Goal: Task Accomplishment & Management: Manage account settings

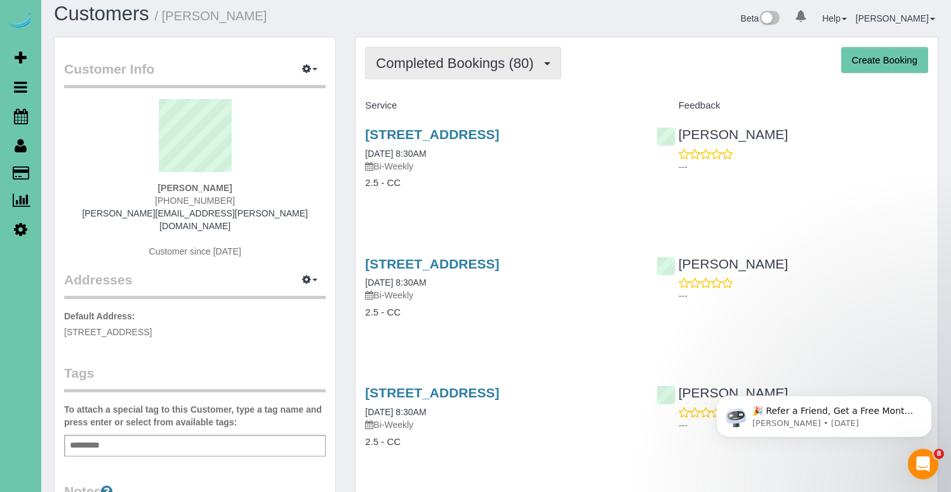
scroll to position [10, 0]
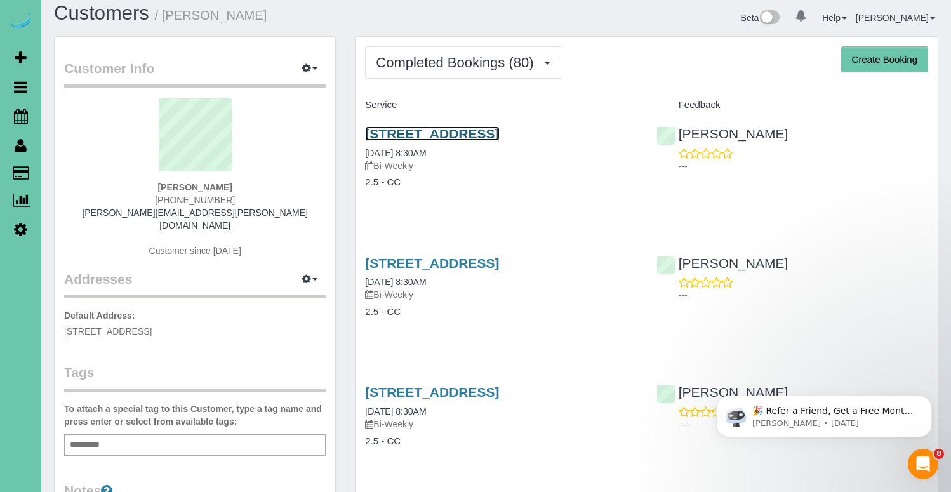
click at [462, 136] on link "320 S 71st Street, Omaha, NE 68132" at bounding box center [432, 133] width 134 height 15
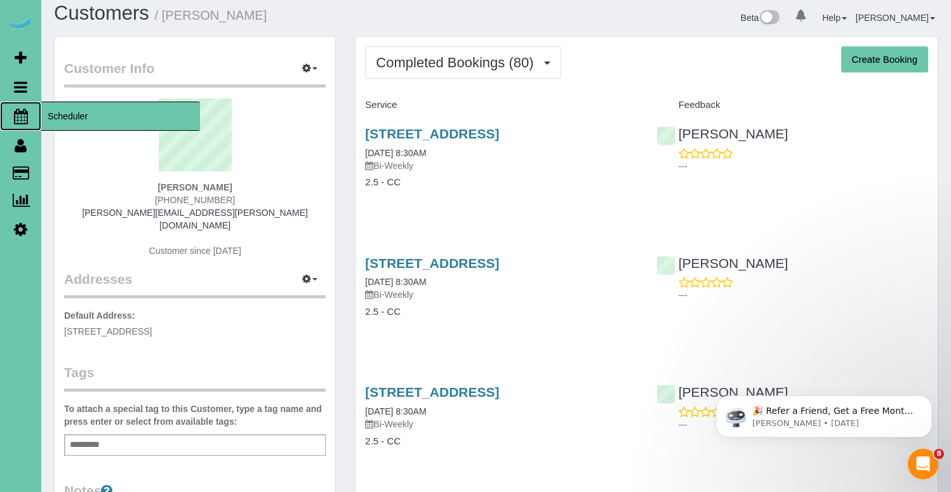
click at [79, 117] on span "Scheduler" at bounding box center [120, 116] width 159 height 29
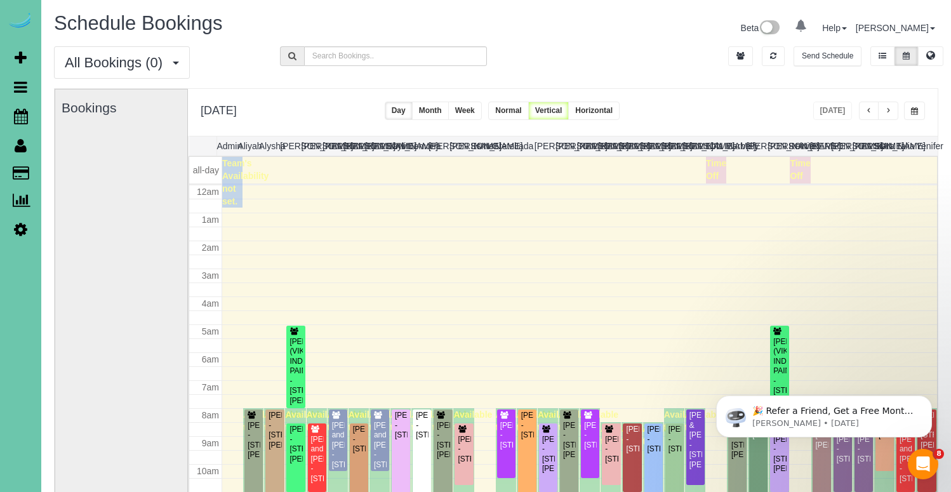
scroll to position [168, 0]
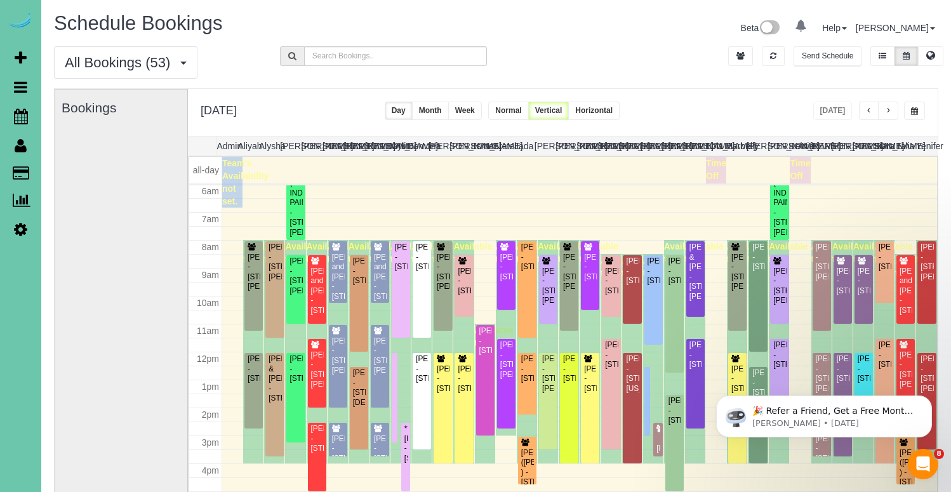
click at [890, 112] on span "button" at bounding box center [888, 111] width 6 height 8
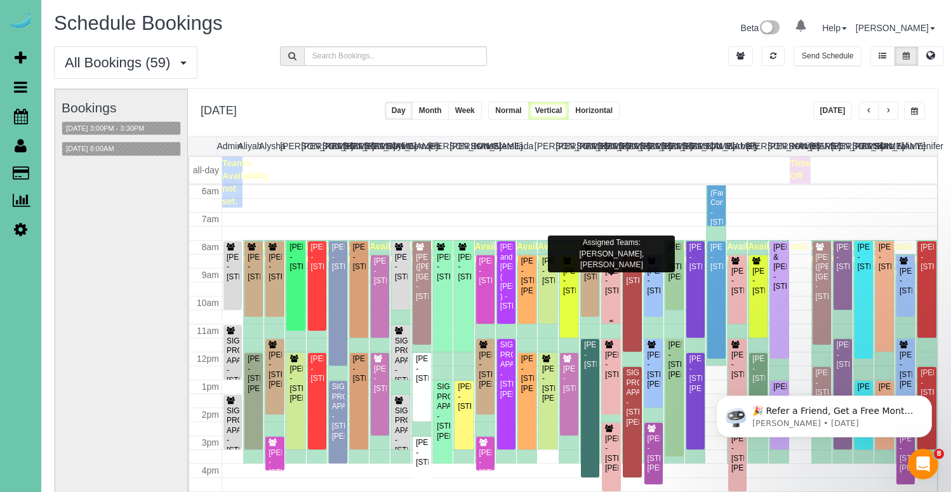
click at [614, 289] on div "Jake Schneider - 11061 N 171 St, Bennington, NE 68007" at bounding box center [610, 280] width 13 height 29
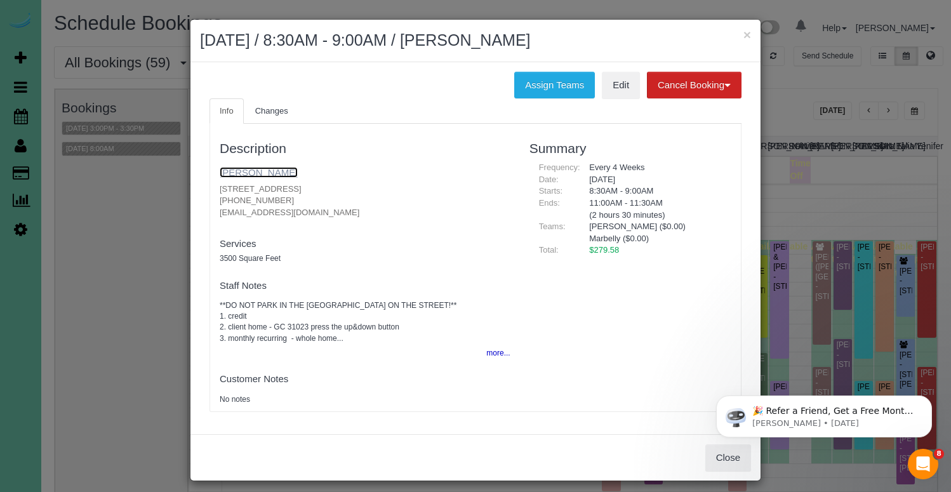
click at [240, 176] on link "[PERSON_NAME]" at bounding box center [259, 172] width 78 height 11
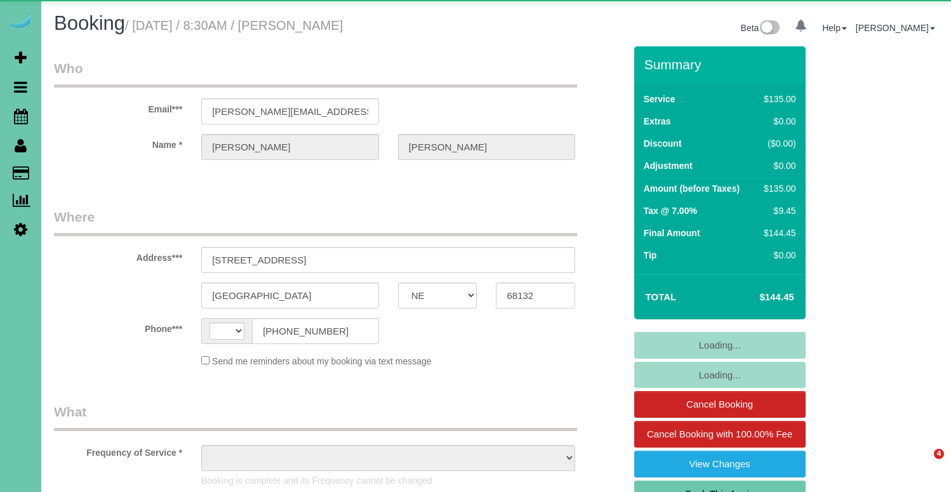
select select "NE"
select select "string:US"
select select "object:626"
select select "string:fspay-cf6d09dd-3363-4505-ae10-996af018aa10"
select select "object:645"
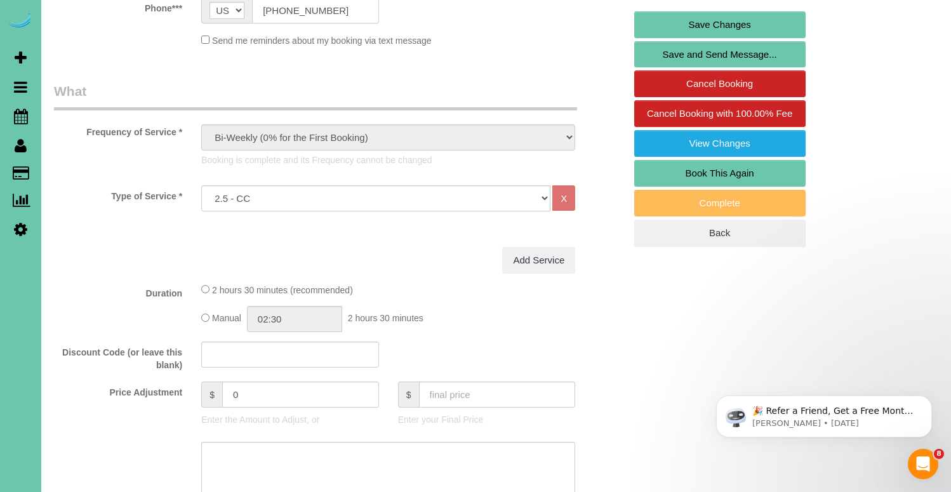
scroll to position [395, 0]
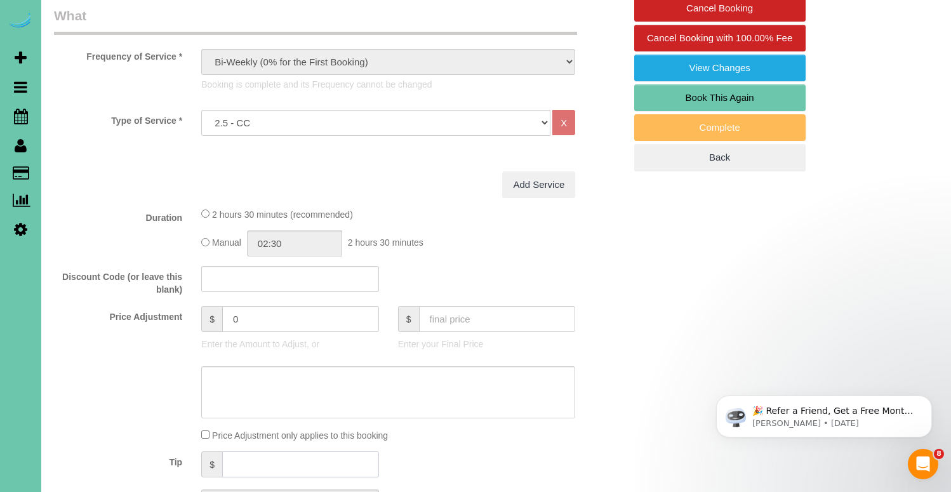
click at [298, 463] on input "text" at bounding box center [300, 464] width 157 height 26
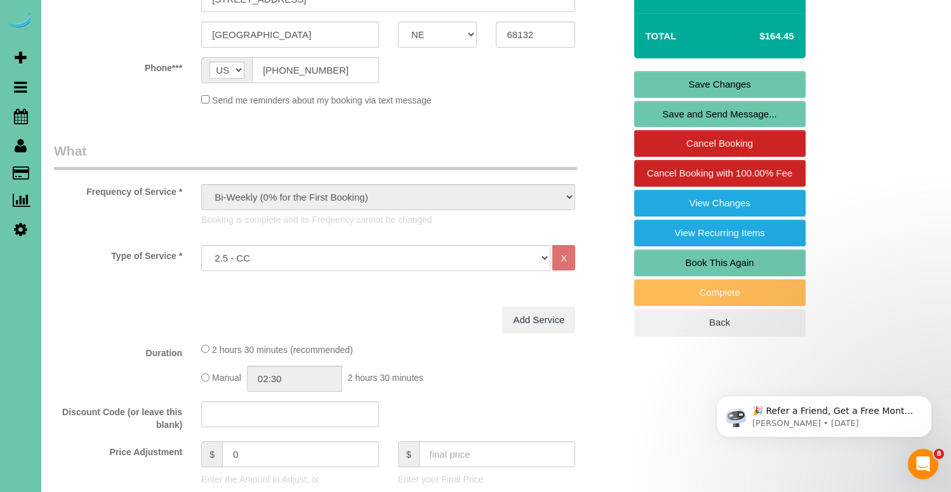
scroll to position [254, 0]
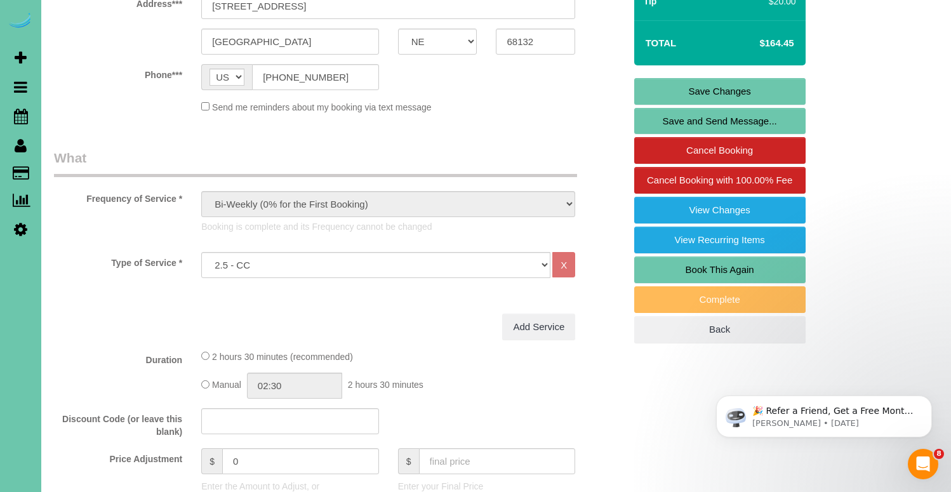
type input "20"
click at [729, 90] on link "Save Changes" at bounding box center [719, 91] width 171 height 27
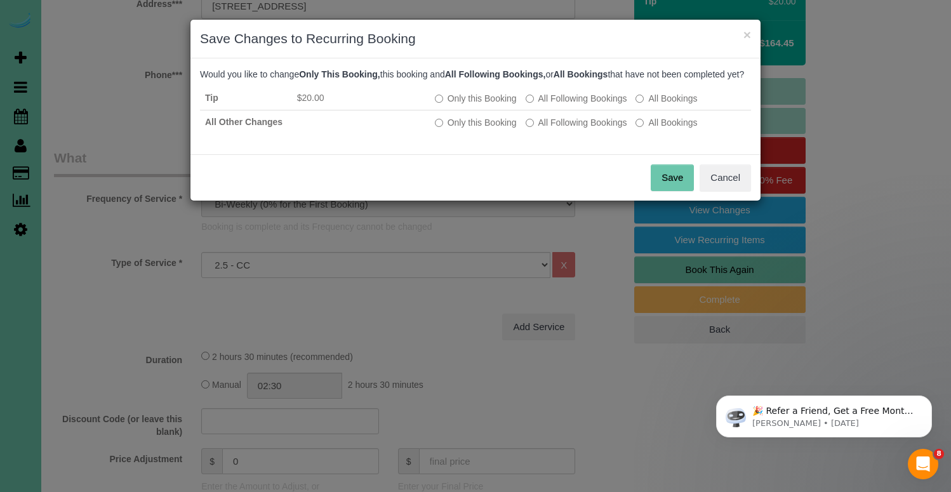
click at [677, 187] on button "Save" at bounding box center [671, 177] width 43 height 27
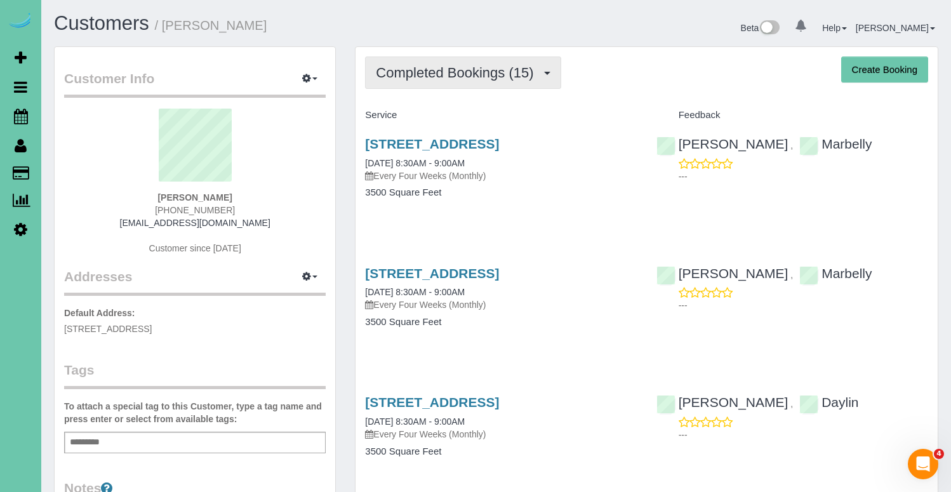
click at [454, 65] on span "Completed Bookings (15)" at bounding box center [458, 73] width 164 height 16
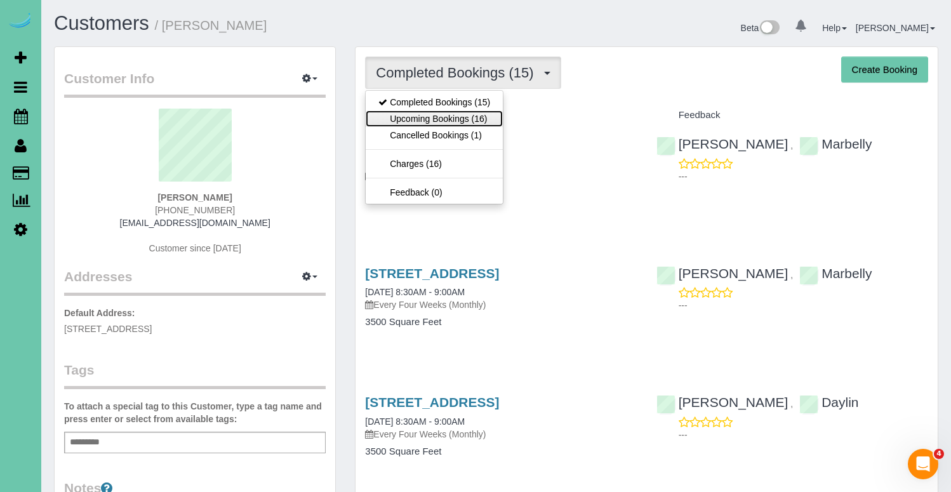
click at [444, 114] on link "Upcoming Bookings (16)" at bounding box center [433, 118] width 137 height 16
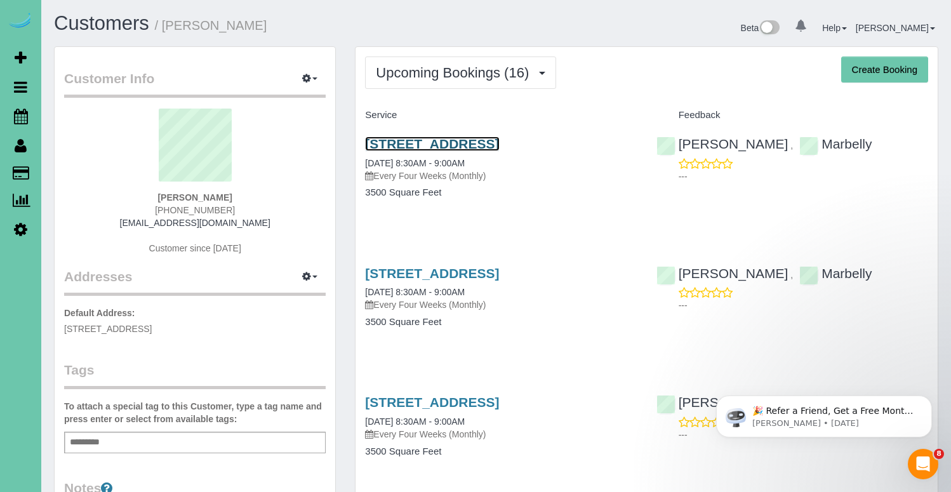
click at [497, 147] on link "[STREET_ADDRESS]" at bounding box center [432, 143] width 134 height 15
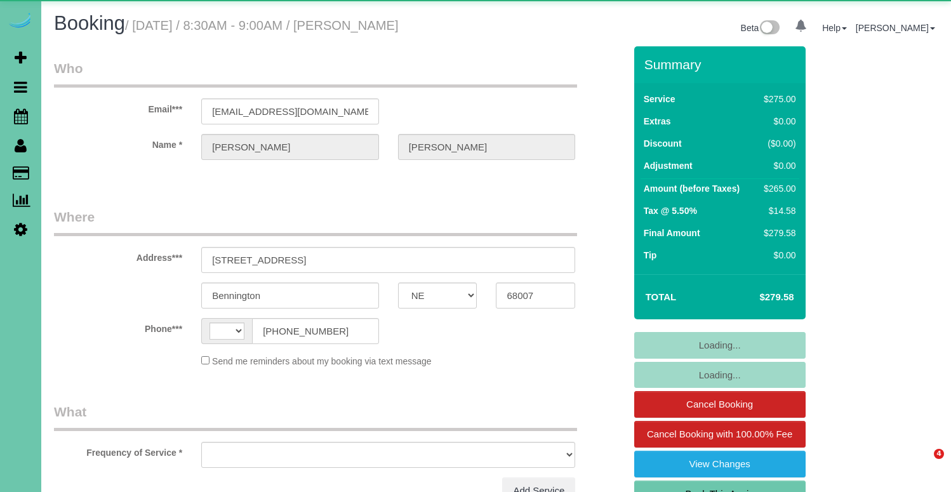
select select "NE"
select select "string:[GEOGRAPHIC_DATA]"
select select "object:625"
select select "string:fspay-114fda5e-40ff-435a-9499-25de7dc00cd7"
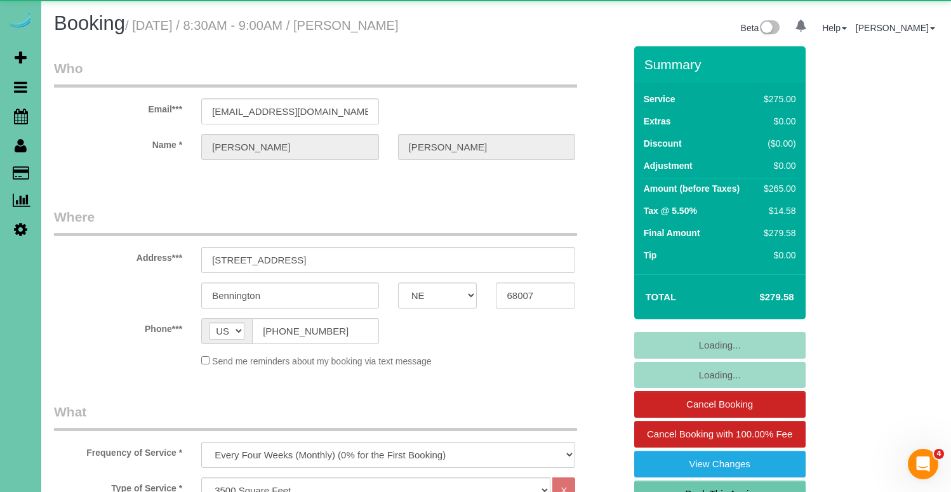
select select "object:836"
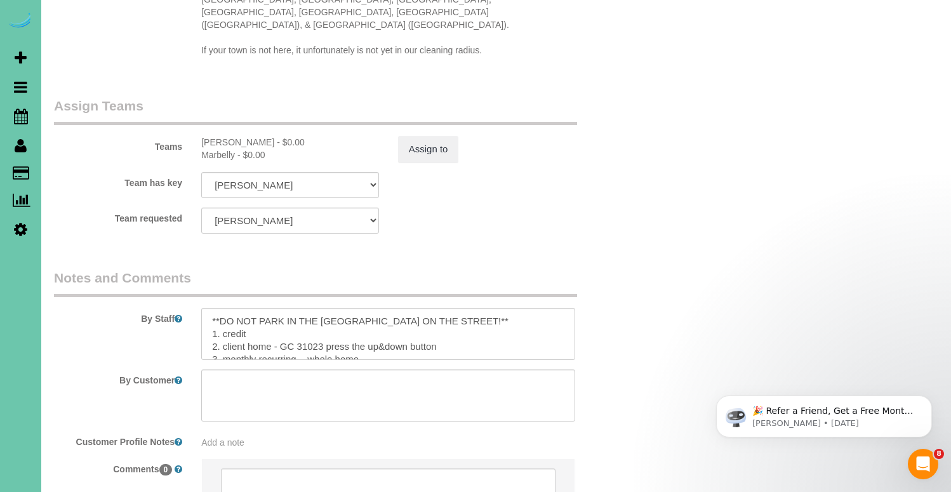
scroll to position [1342, 0]
click at [208, 305] on textarea at bounding box center [388, 331] width 374 height 52
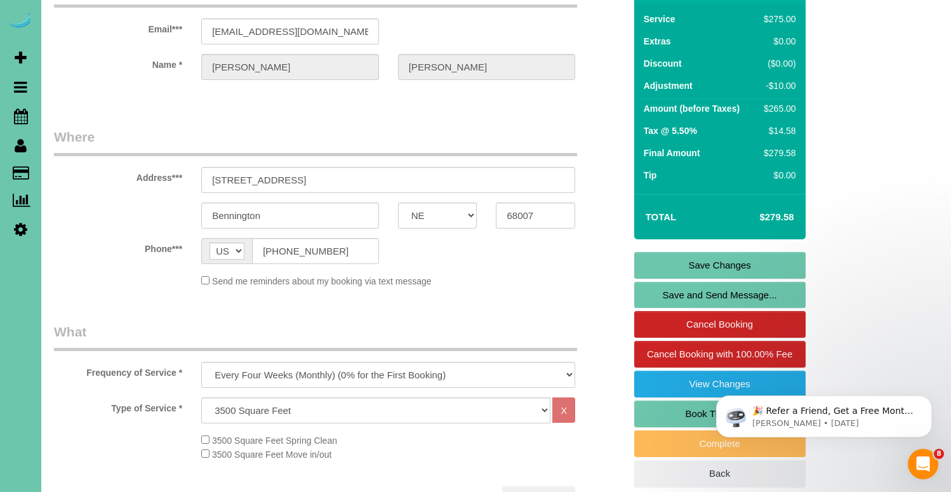
scroll to position [77, 0]
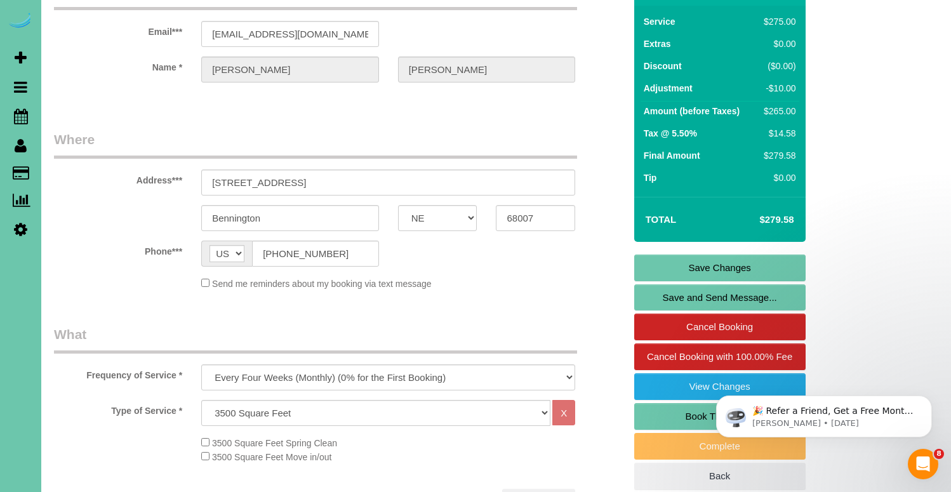
type textarea "**For this cleaning please focus on floors** **DO NOT PARK IN THE DRIVEWAY - PA…"
click at [725, 270] on link "Save Changes" at bounding box center [719, 267] width 171 height 27
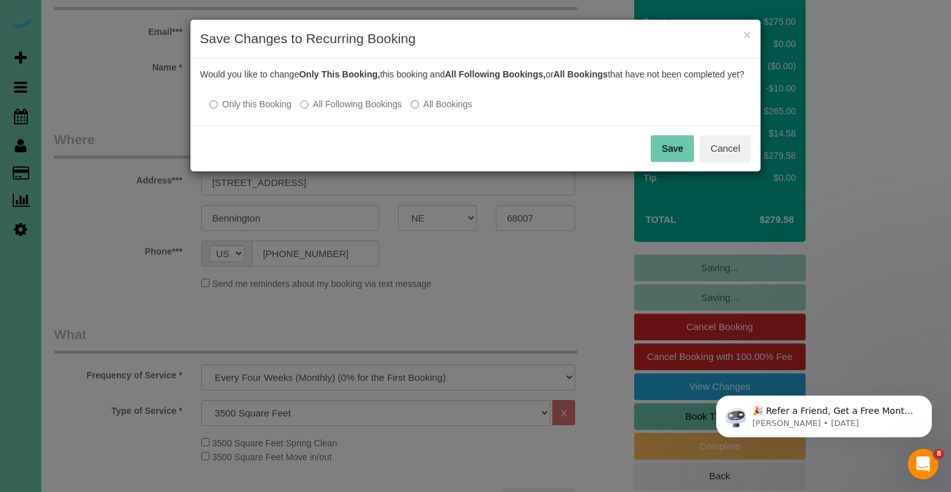
click at [678, 162] on button "Save" at bounding box center [671, 148] width 43 height 27
